Goal: Obtain resource: Obtain resource

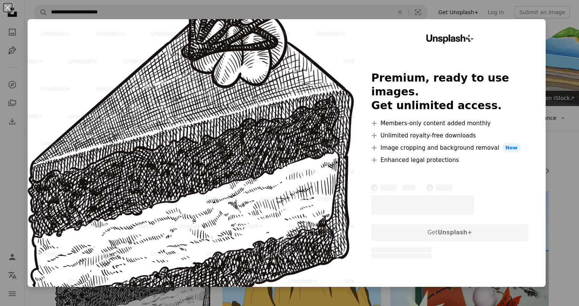
scroll to position [115, 0]
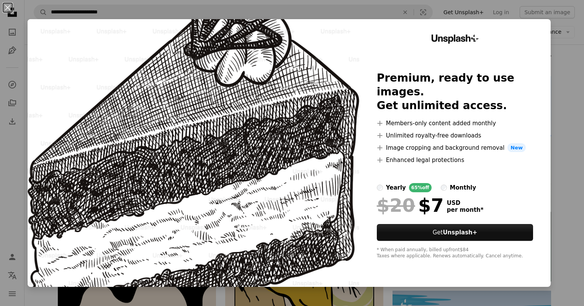
click at [16, 155] on div "An X shape Unsplash+ Premium, ready to use images. Get unlimited access. A plus…" at bounding box center [292, 153] width 584 height 306
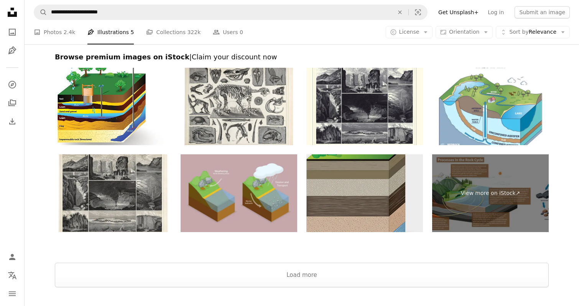
scroll to position [1648, 0]
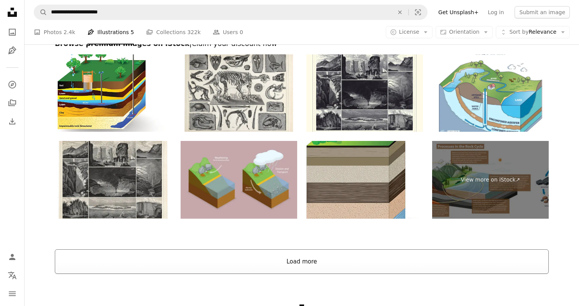
click at [333, 254] on button "Load more" at bounding box center [302, 261] width 494 height 25
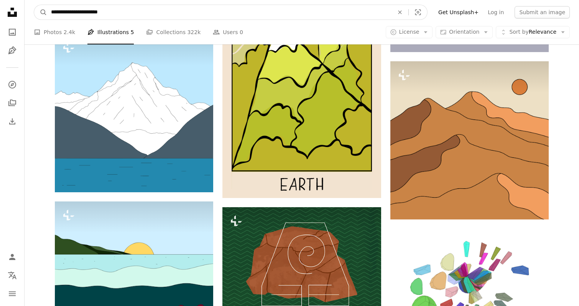
scroll to position [360, 0]
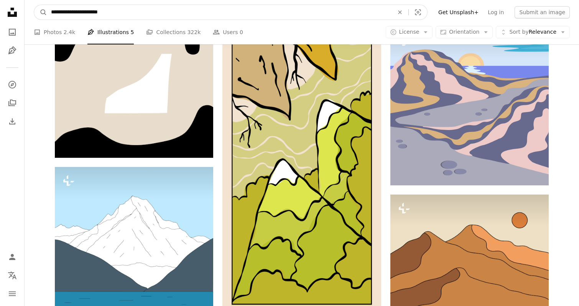
drag, startPoint x: 120, startPoint y: 14, endPoint x: 27, endPoint y: -7, distance: 95.1
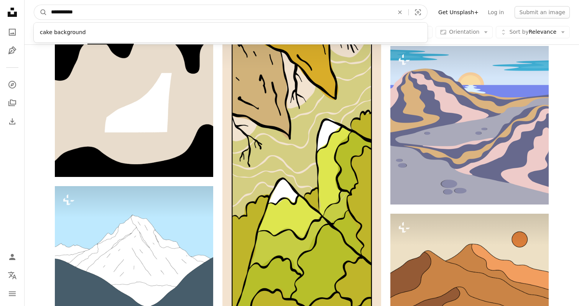
type input "**********"
click at [34, 5] on button "A magnifying glass" at bounding box center [40, 12] width 13 height 15
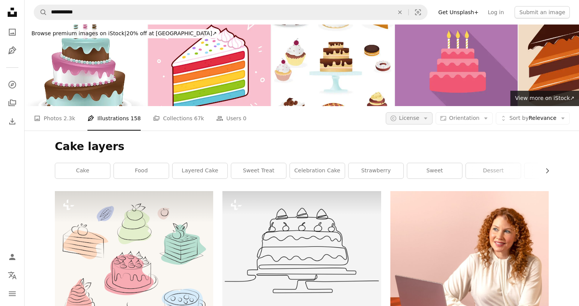
click at [429, 118] on icon "Arrow down" at bounding box center [425, 118] width 7 height 7
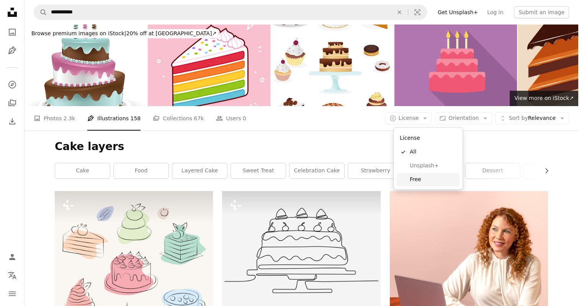
click at [424, 180] on span "Free" at bounding box center [433, 180] width 47 height 8
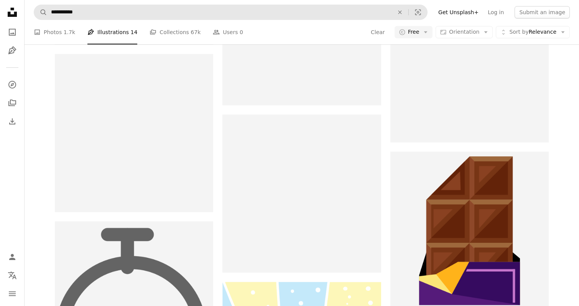
scroll to position [2951, 0]
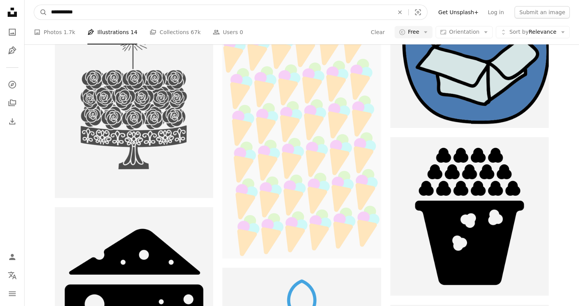
drag, startPoint x: 111, startPoint y: 11, endPoint x: 16, endPoint y: 16, distance: 95.2
type input "*****"
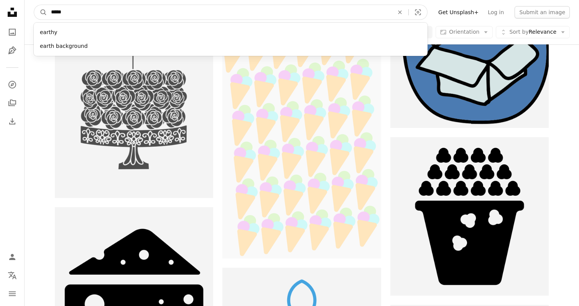
click button "A magnifying glass" at bounding box center [40, 12] width 13 height 15
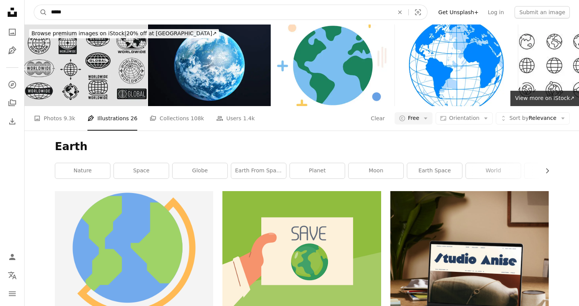
drag, startPoint x: 150, startPoint y: 7, endPoint x: 20, endPoint y: 14, distance: 129.7
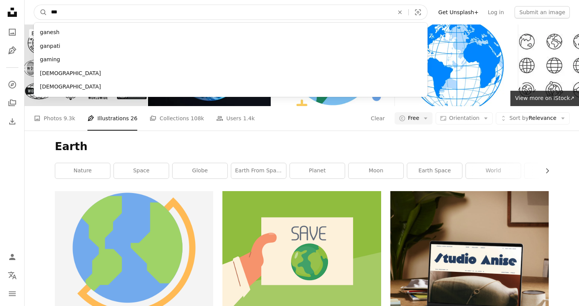
type input "****"
click button "A magnifying glass" at bounding box center [40, 12] width 13 height 15
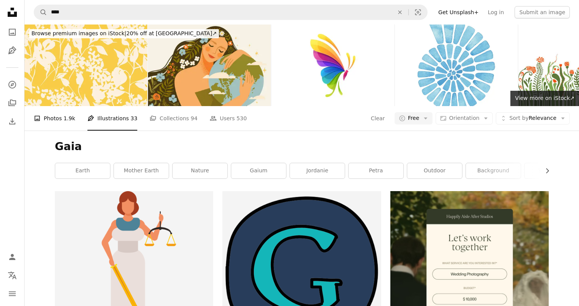
click at [57, 127] on link "A photo Photos 1.9k" at bounding box center [54, 118] width 41 height 25
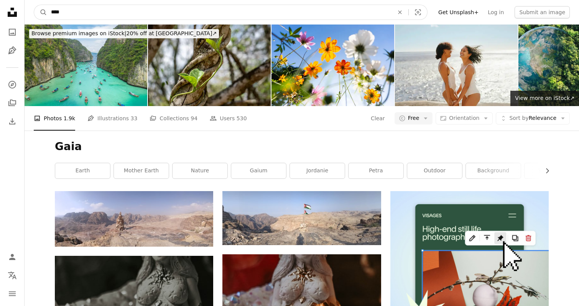
drag, startPoint x: 81, startPoint y: 7, endPoint x: 18, endPoint y: 13, distance: 63.5
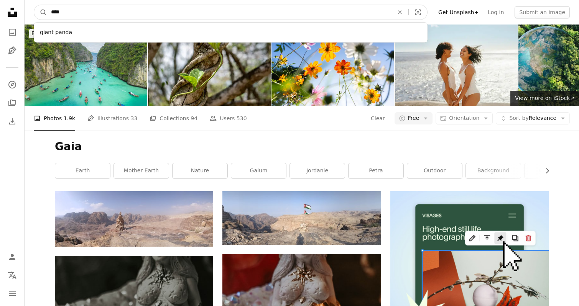
type input "*****"
click button "A magnifying glass" at bounding box center [40, 12] width 13 height 15
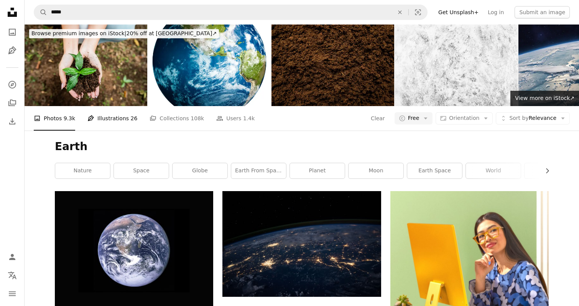
click at [117, 117] on link "Pen Tool Illustrations 26" at bounding box center [112, 118] width 50 height 25
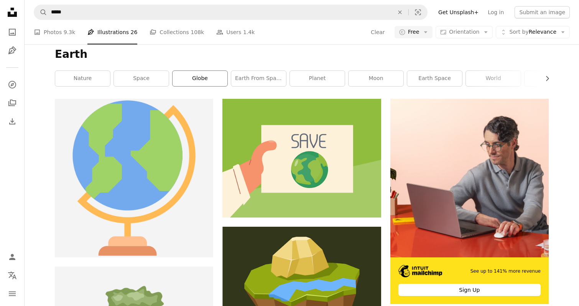
scroll to position [115, 0]
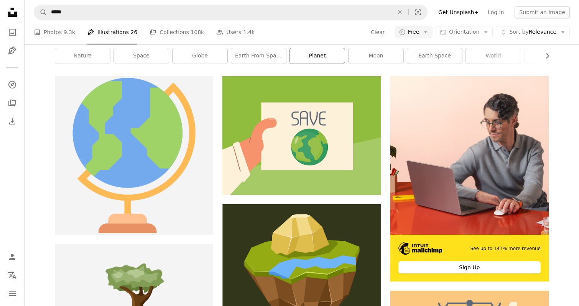
click at [309, 56] on link "planet" at bounding box center [317, 55] width 55 height 15
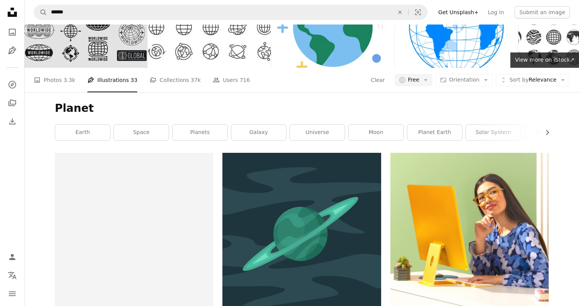
scroll to position [77, 0]
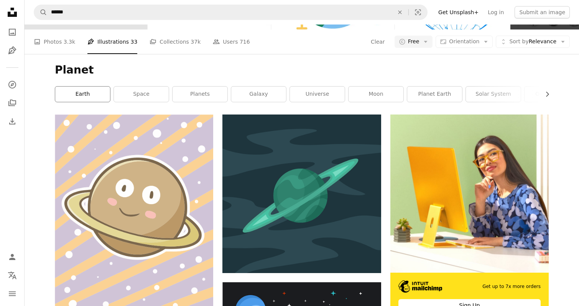
click at [85, 96] on link "earth" at bounding box center [82, 94] width 55 height 15
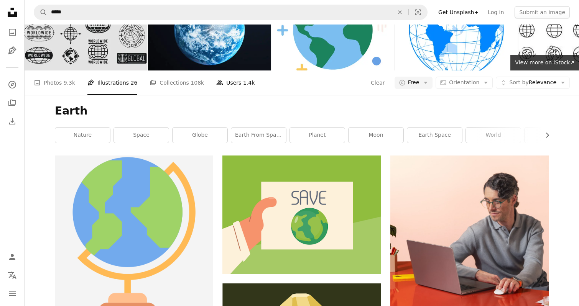
scroll to position [77, 0]
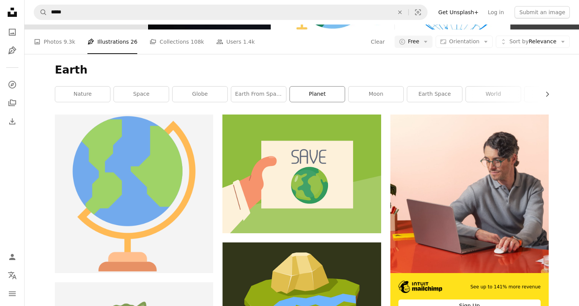
click at [316, 97] on link "planet" at bounding box center [317, 94] width 55 height 15
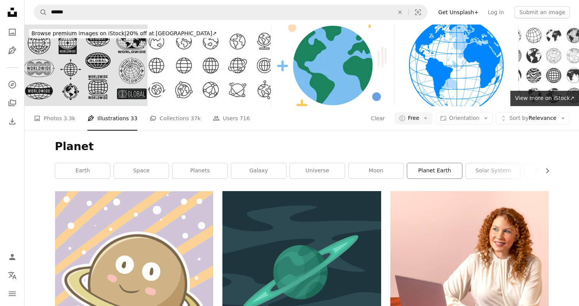
click at [440, 172] on link "planet earth" at bounding box center [434, 170] width 55 height 15
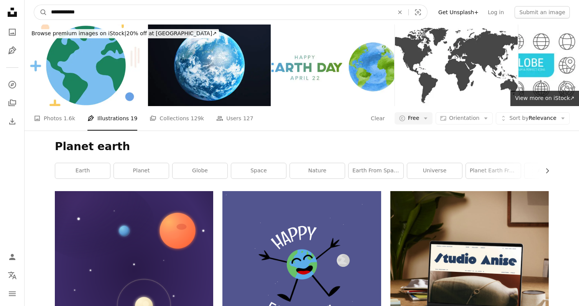
drag, startPoint x: 112, startPoint y: 19, endPoint x: 22, endPoint y: 10, distance: 90.2
type input "**********"
click button "A magnifying glass" at bounding box center [40, 12] width 13 height 15
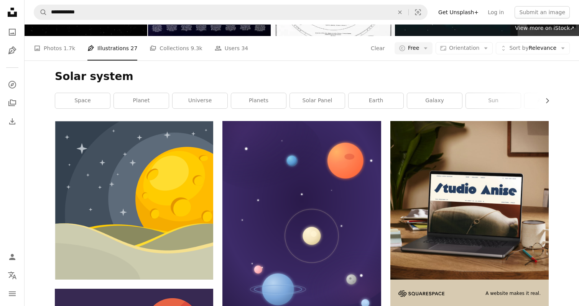
scroll to position [77, 0]
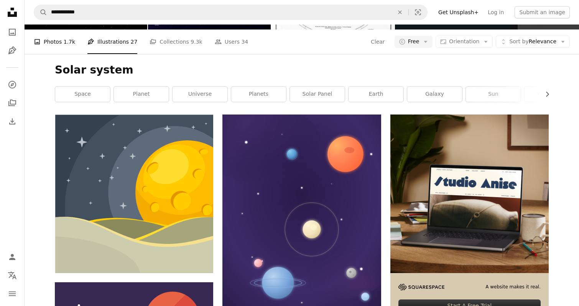
click at [53, 41] on link "A photo Photos 1.7k" at bounding box center [54, 42] width 41 height 25
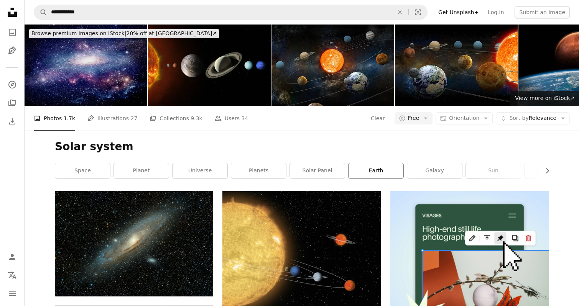
click at [374, 169] on link "earth" at bounding box center [375, 170] width 55 height 15
